Goal: Find specific page/section

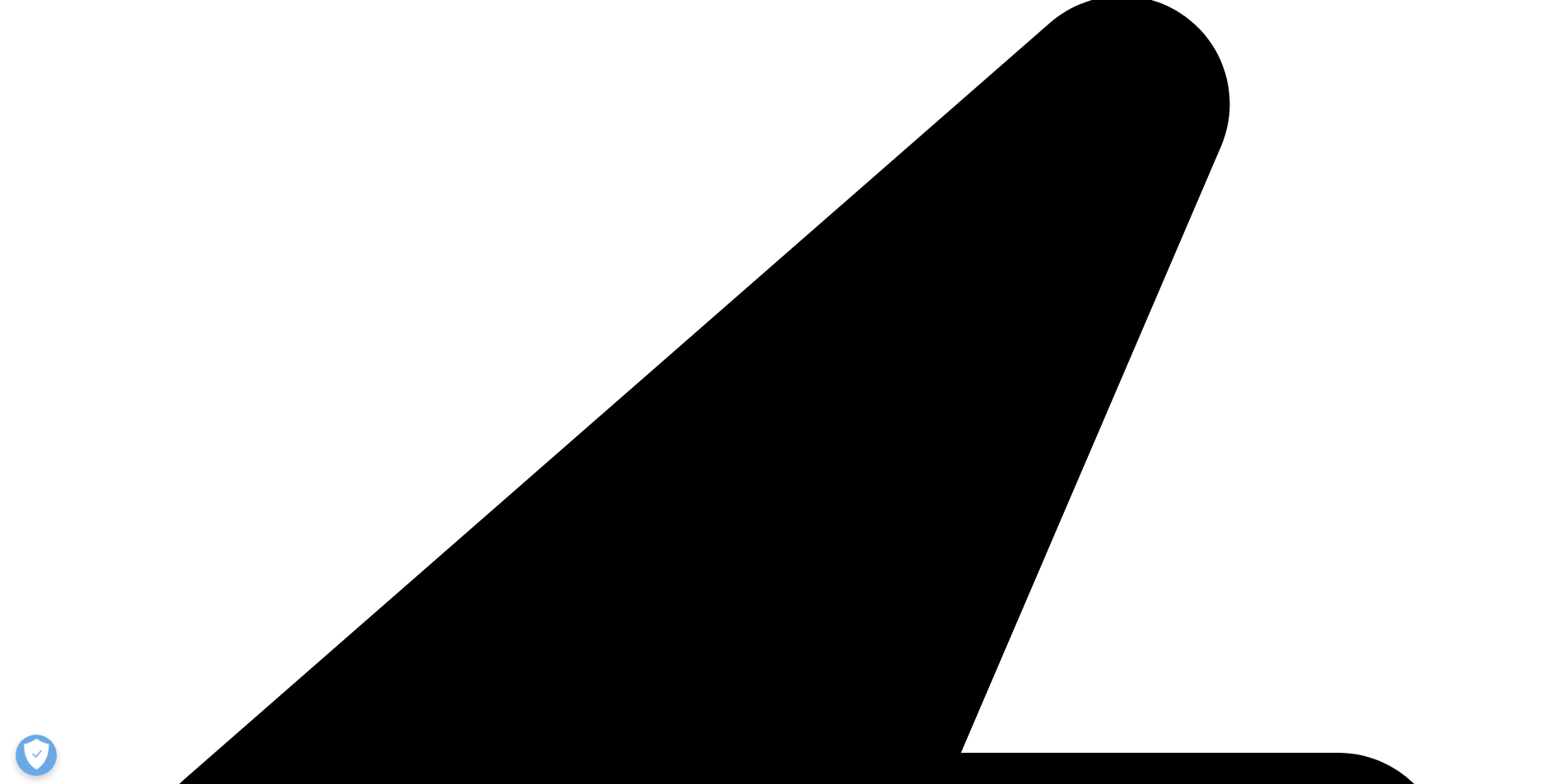
scroll to position [493, 0]
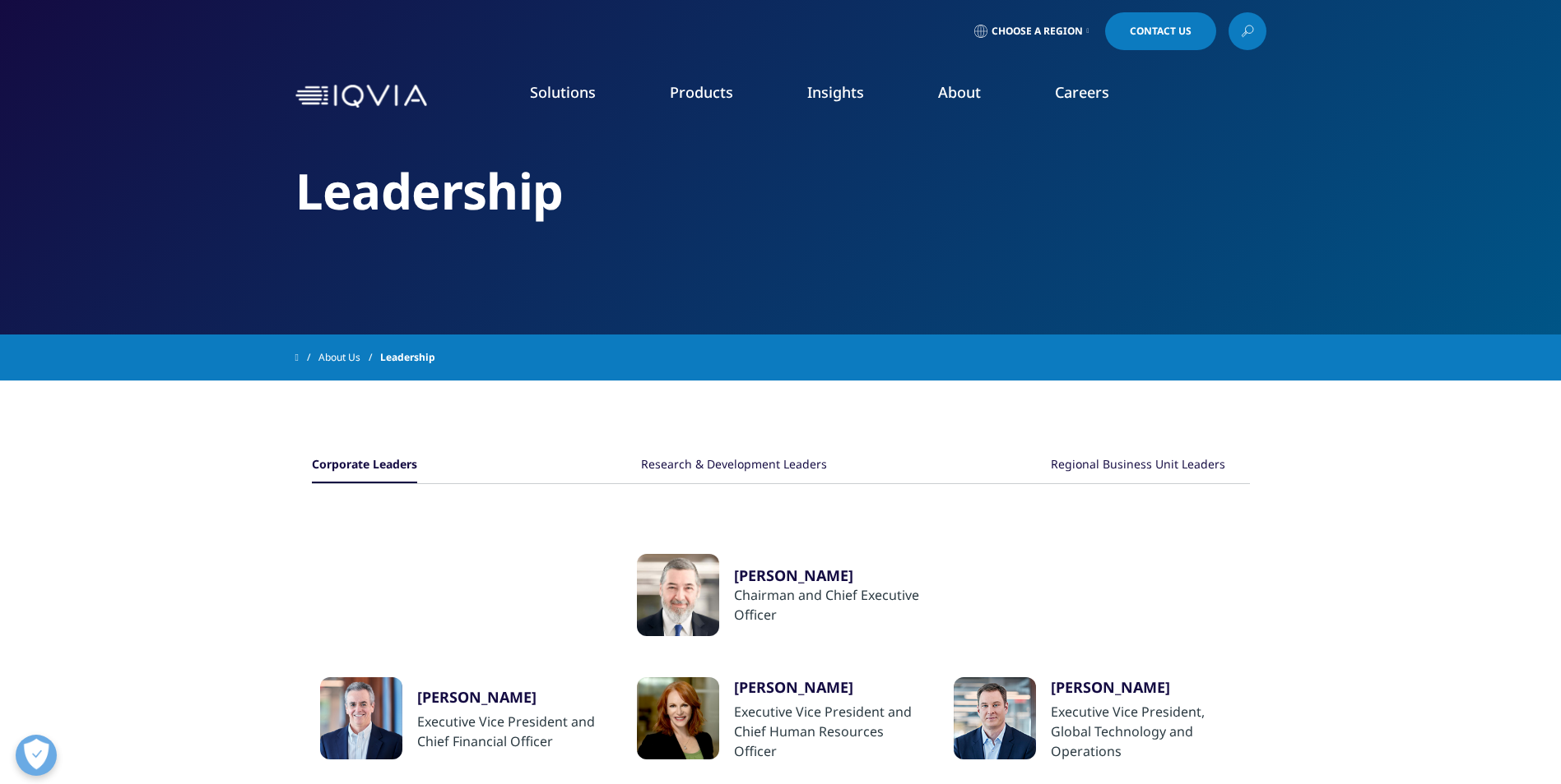
click at [390, 90] on img at bounding box center [361, 97] width 131 height 24
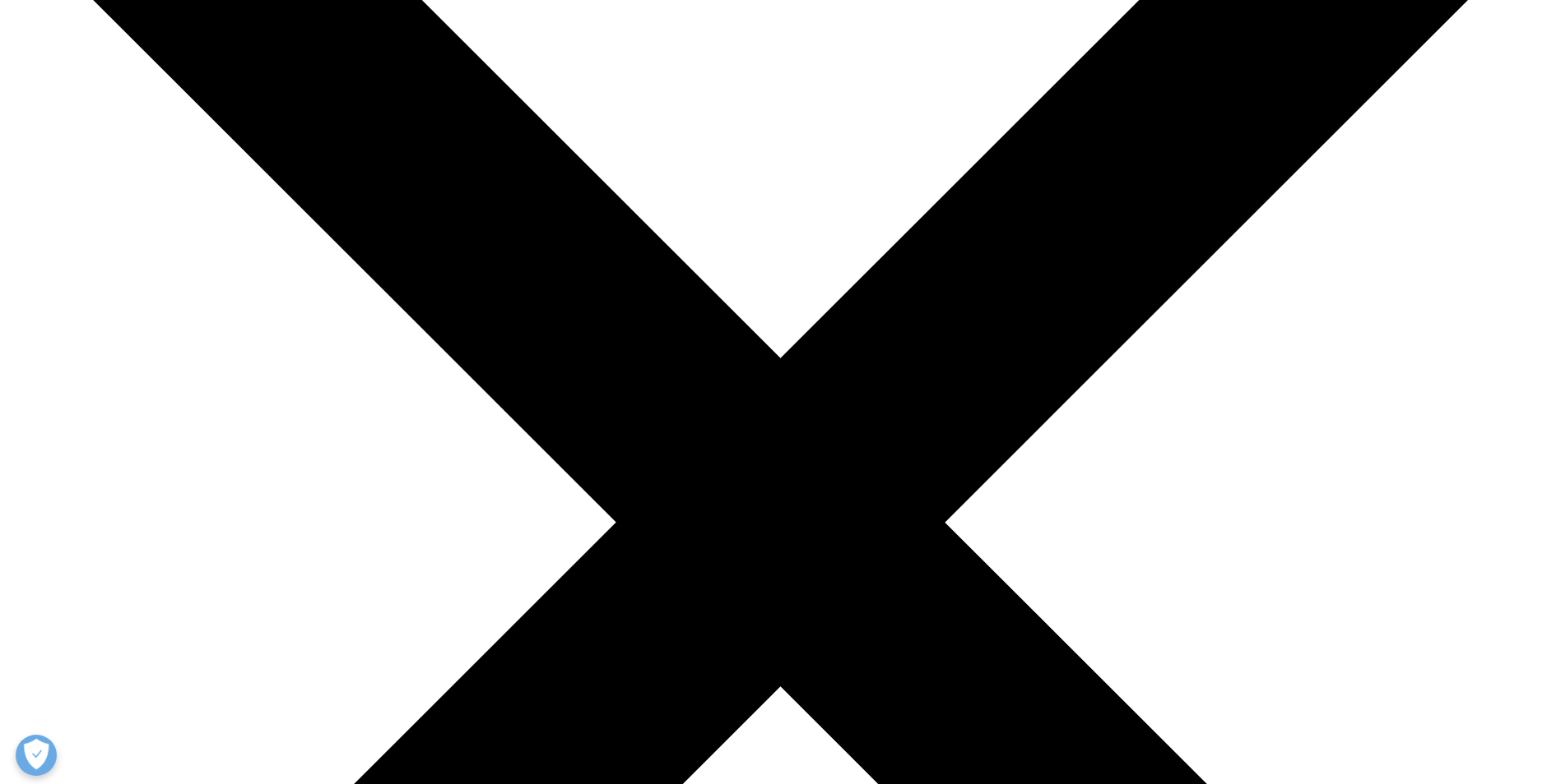
scroll to position [247, 0]
